Goal: Transaction & Acquisition: Obtain resource

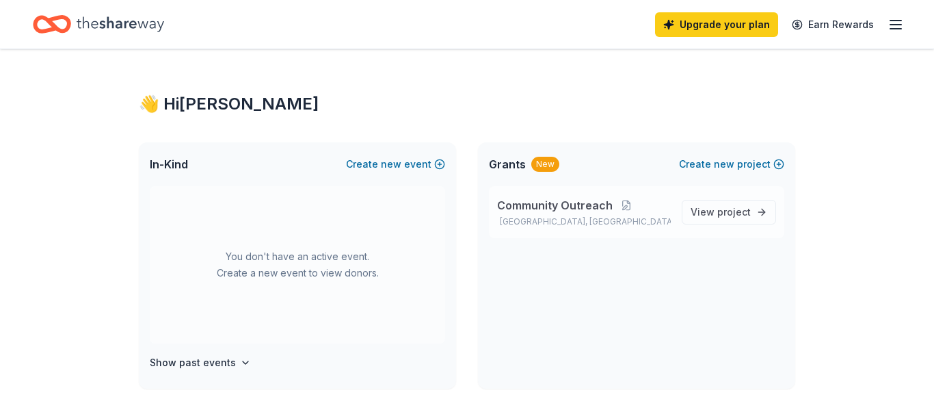
click at [556, 207] on span "Community Outreach" at bounding box center [555, 205] width 116 height 16
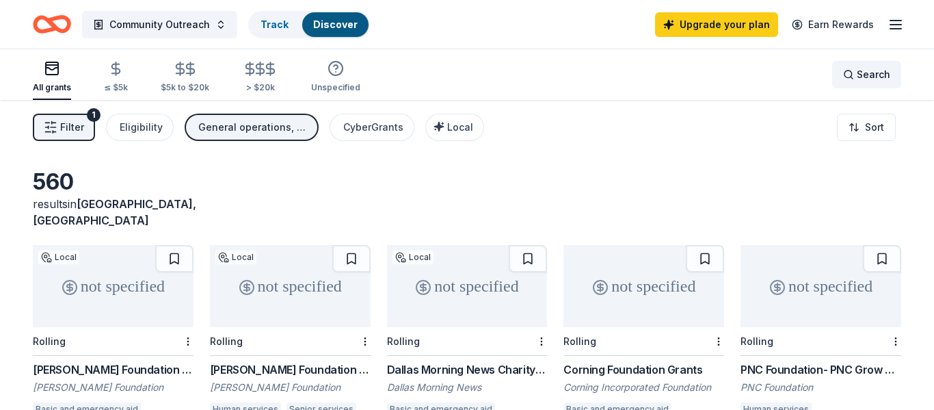
click at [869, 77] on span "Search" at bounding box center [874, 74] width 34 height 16
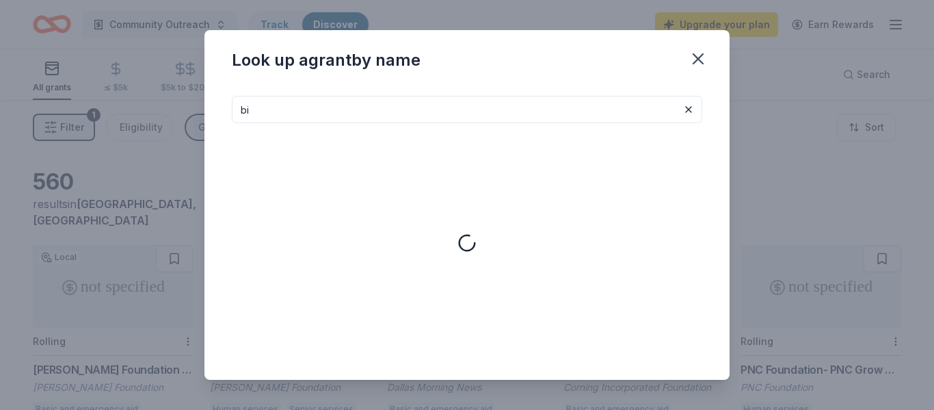
type input "b"
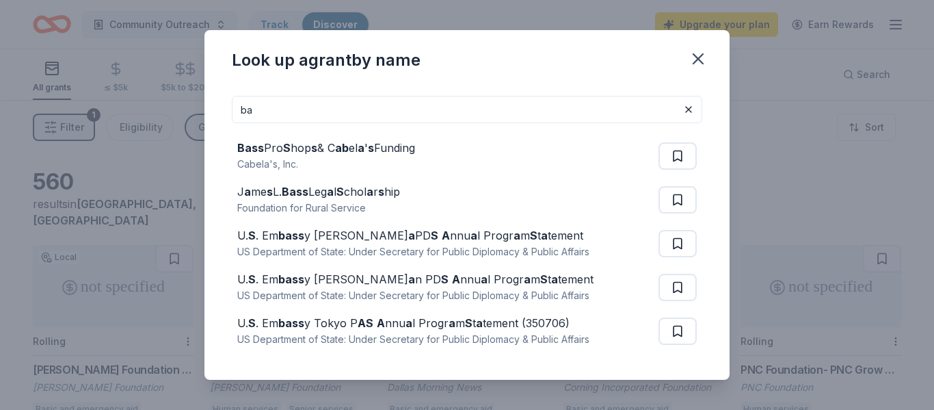
type input "b"
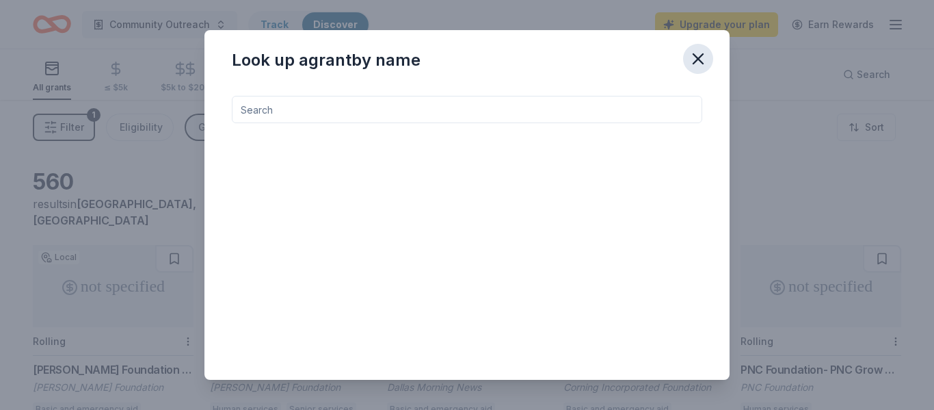
click at [696, 62] on icon "button" at bounding box center [699, 59] width 10 height 10
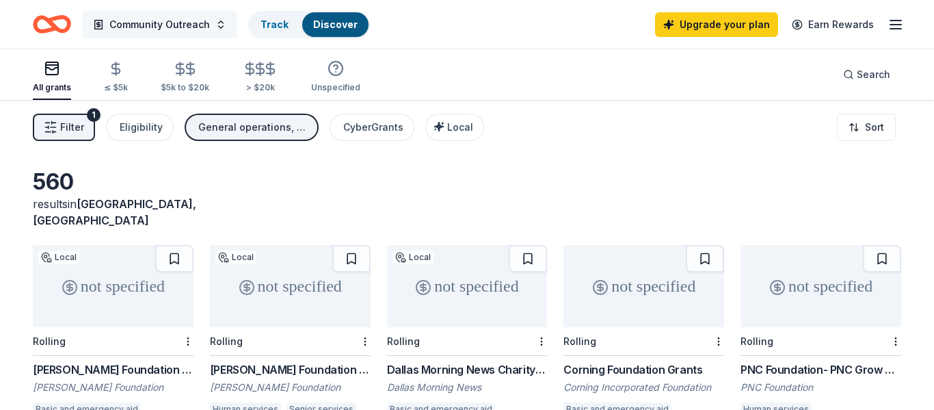
click at [217, 27] on button "Community Outreach" at bounding box center [159, 24] width 155 height 27
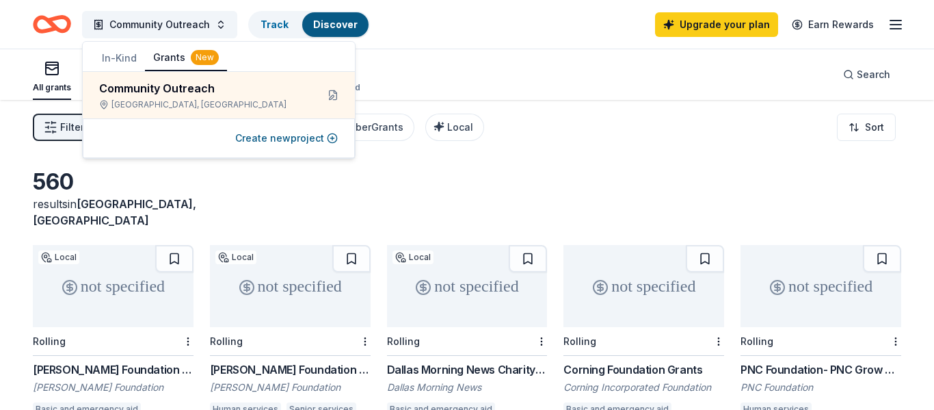
click at [395, 74] on div "All grants ≤ $5k $5k to $20k > $20k Unspecified Search" at bounding box center [467, 74] width 869 height 51
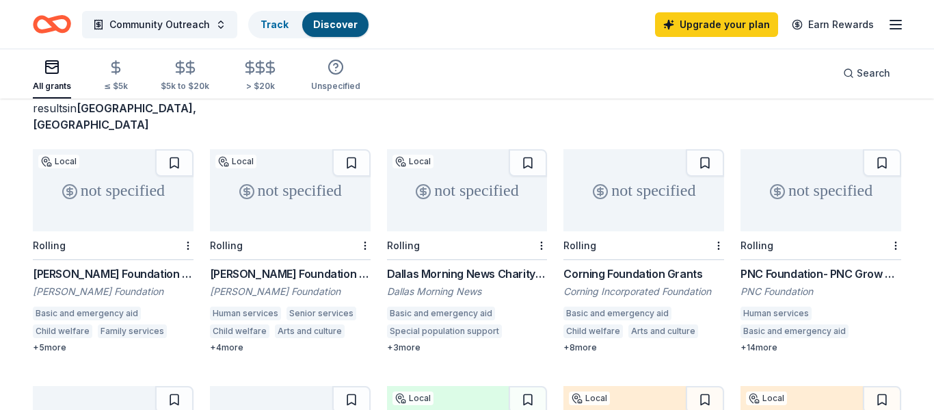
scroll to position [101, 0]
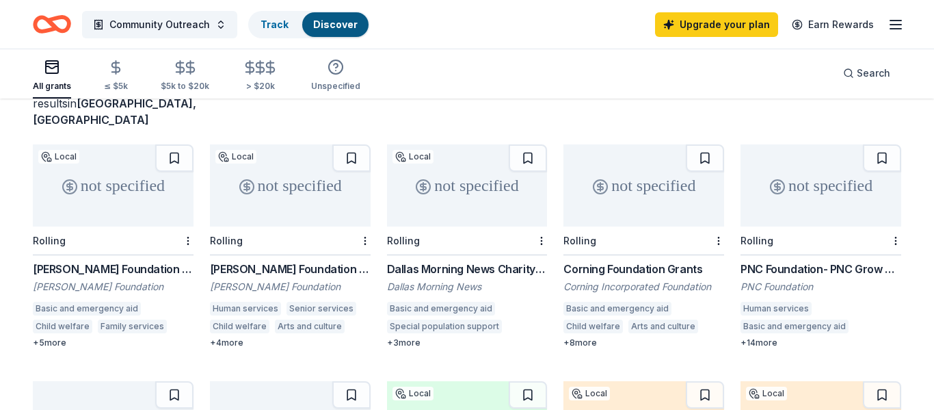
click at [282, 171] on div "not specified" at bounding box center [290, 185] width 161 height 82
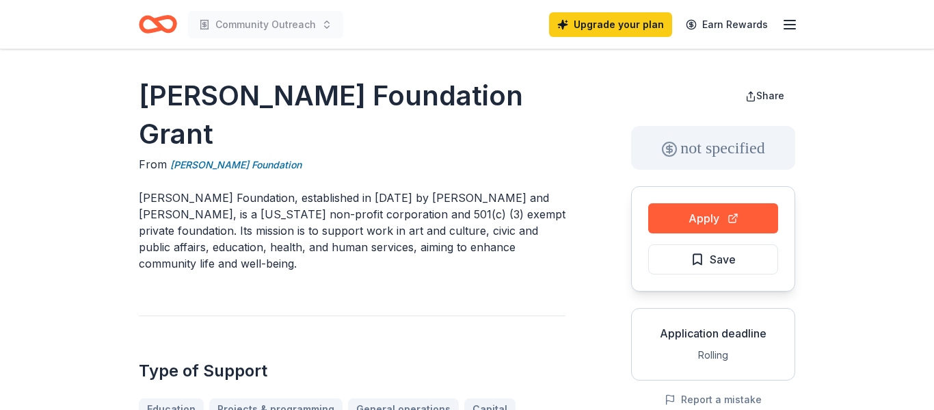
click at [735, 213] on button "Apply" at bounding box center [713, 218] width 130 height 30
